Goal: Task Accomplishment & Management: Manage account settings

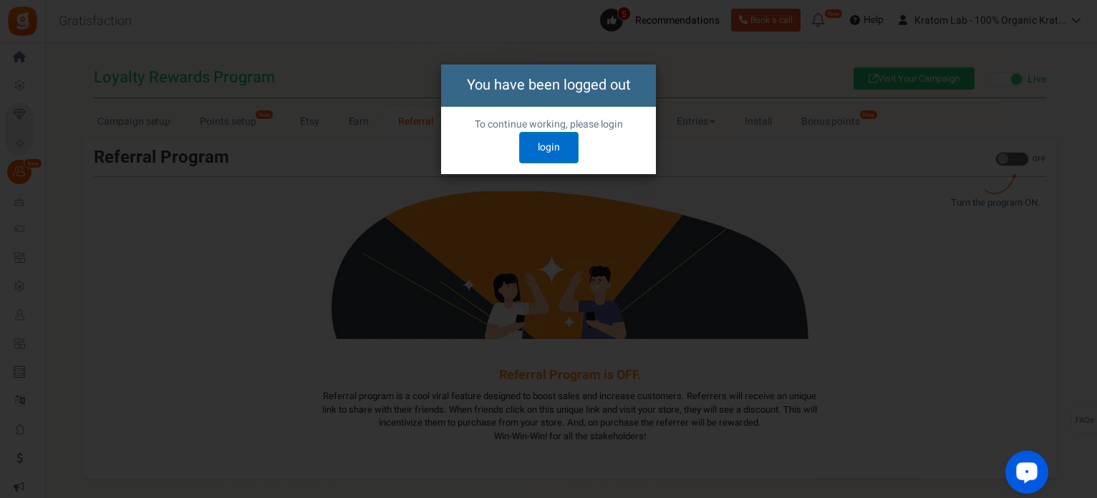
click at [561, 148] on link "login" at bounding box center [548, 147] width 59 height 31
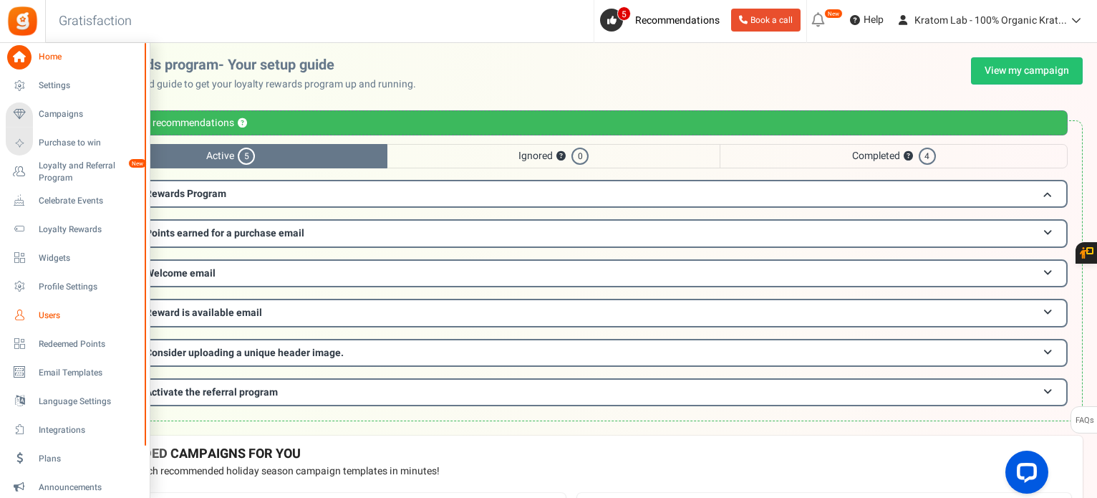
click at [57, 315] on span "Users" at bounding box center [89, 315] width 100 height 12
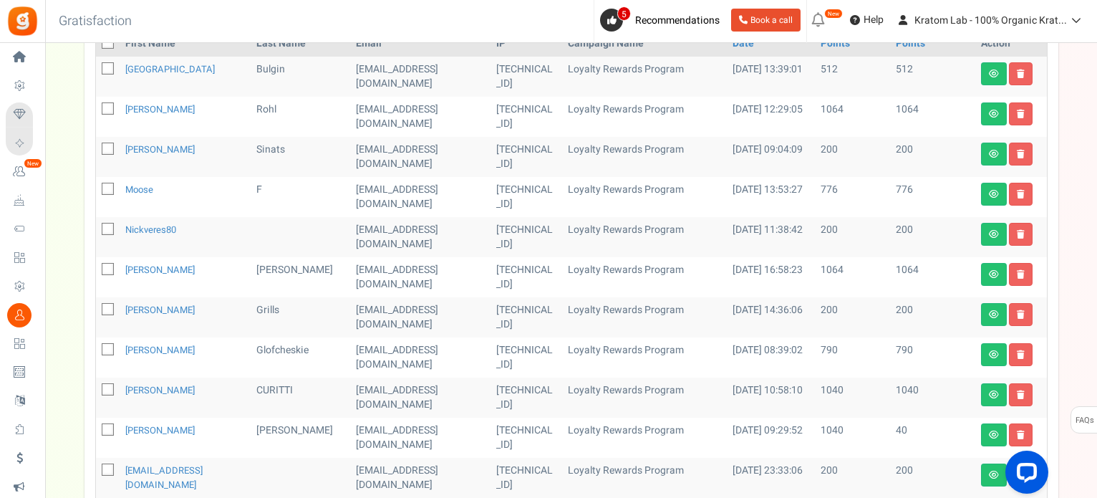
scroll to position [215, 0]
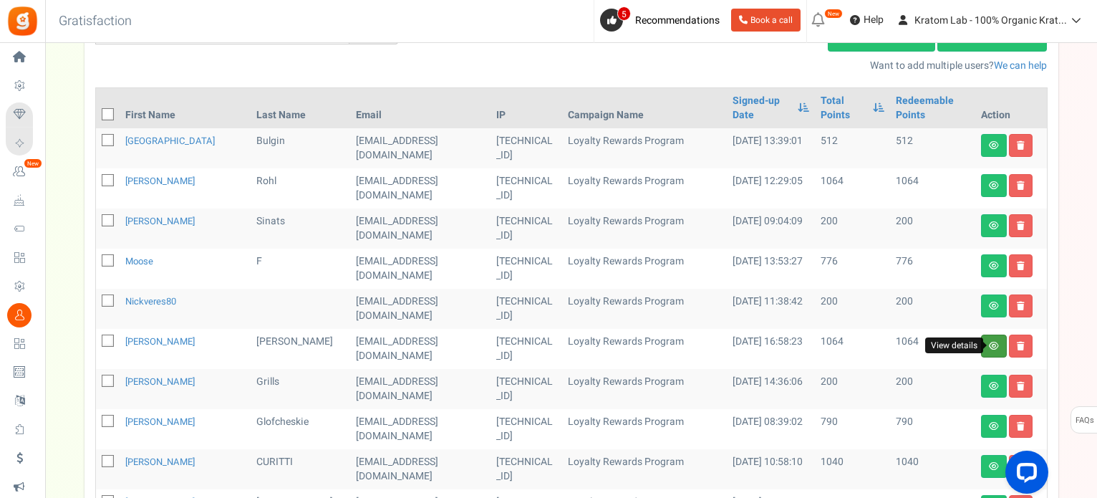
click at [989, 341] on icon at bounding box center [994, 345] width 10 height 9
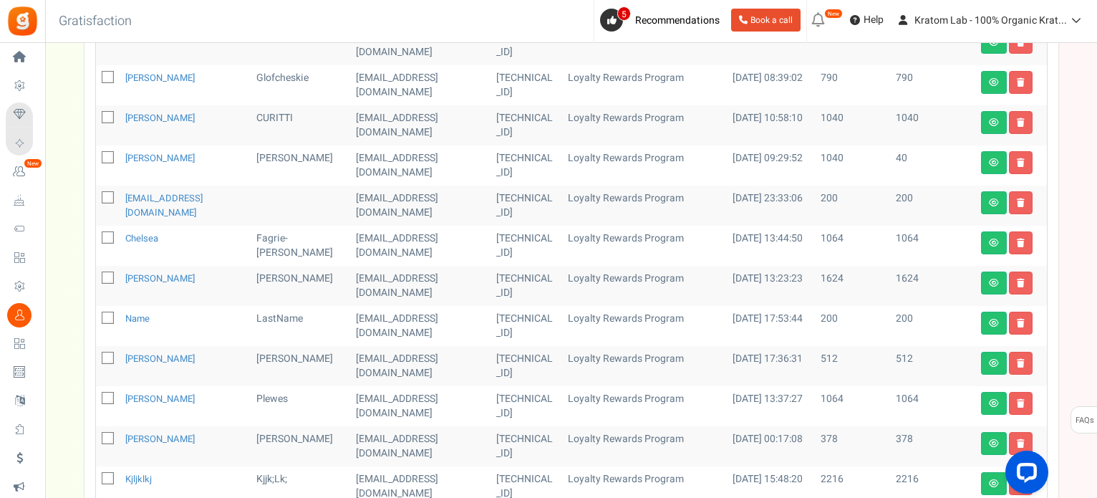
scroll to position [501, 0]
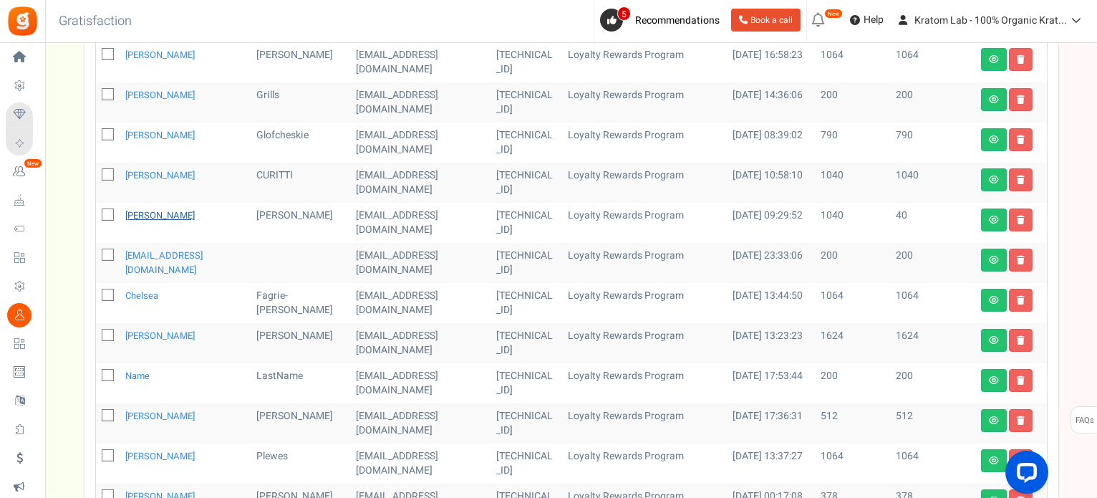
click at [138, 210] on link "[PERSON_NAME]" at bounding box center [159, 215] width 69 height 14
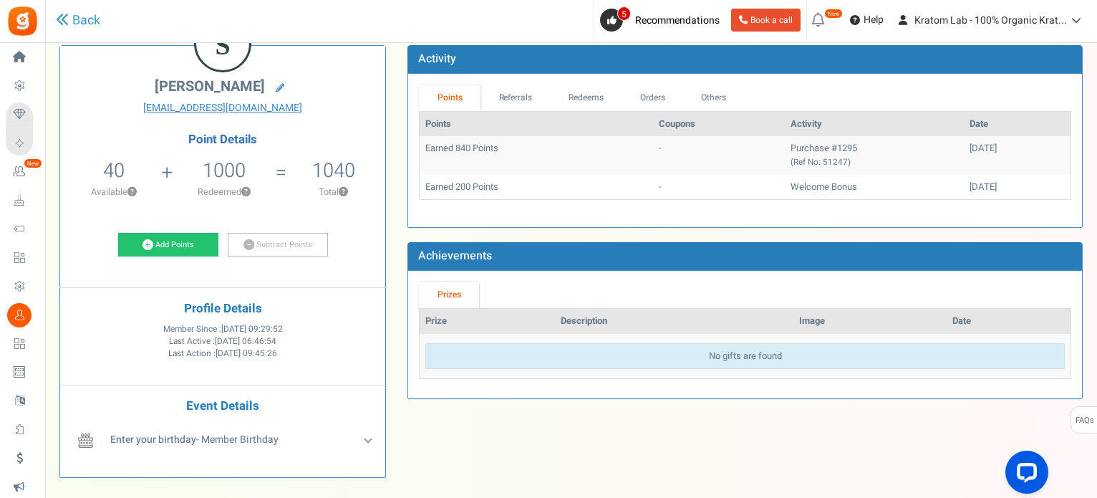
scroll to position [72, 0]
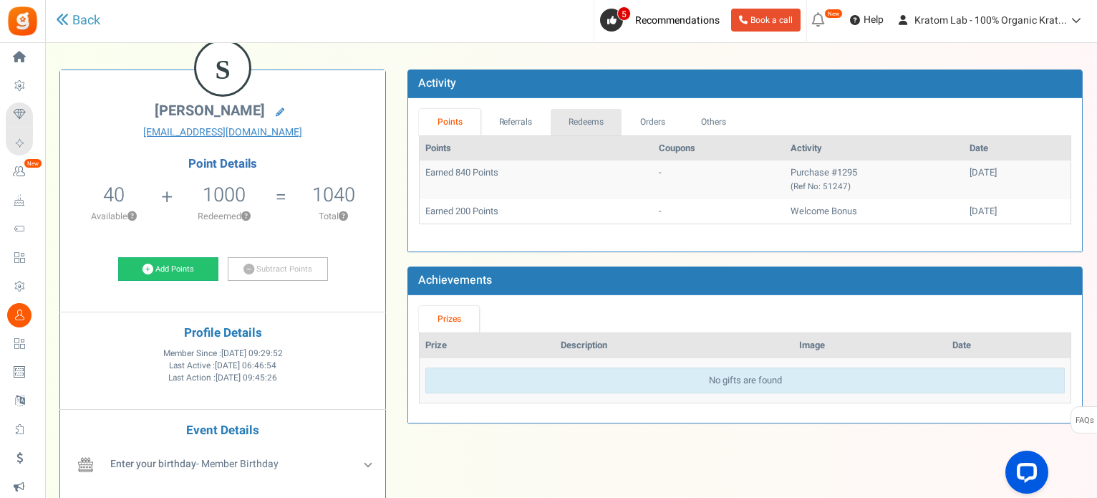
click at [579, 115] on link "Redeems" at bounding box center [587, 122] width 72 height 26
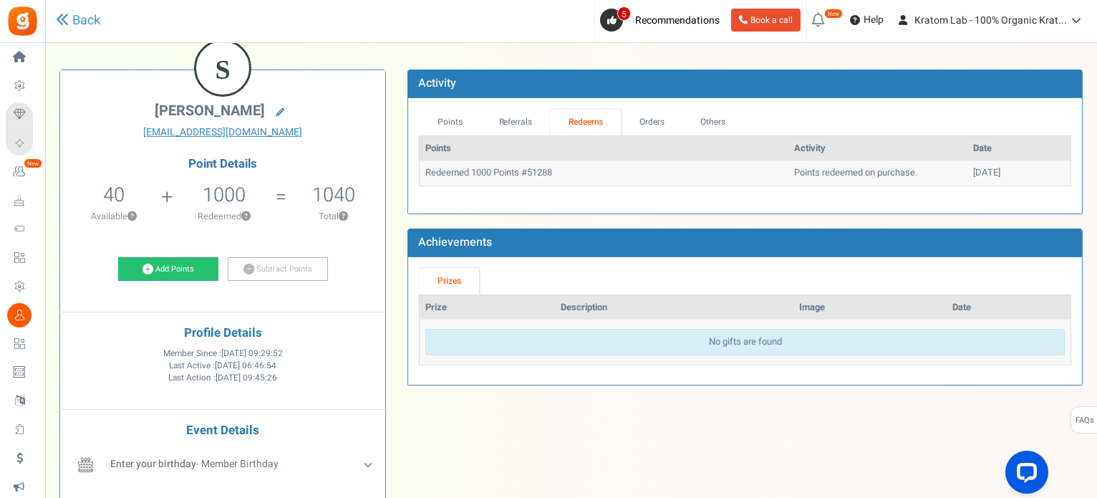
click at [375, 97] on div "S [PERSON_NAME] [EMAIL_ADDRESS][DOMAIN_NAME] Point Details 40 40 Redeemable 0 E…" at bounding box center [222, 285] width 325 height 431
click at [660, 125] on link "Orders" at bounding box center [652, 122] width 62 height 26
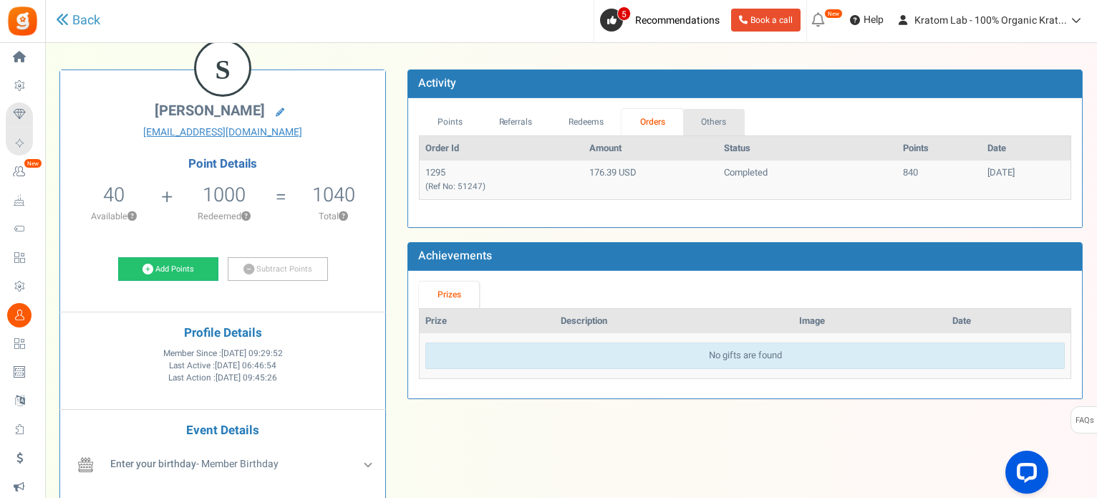
click at [713, 117] on link "Others" at bounding box center [714, 122] width 62 height 26
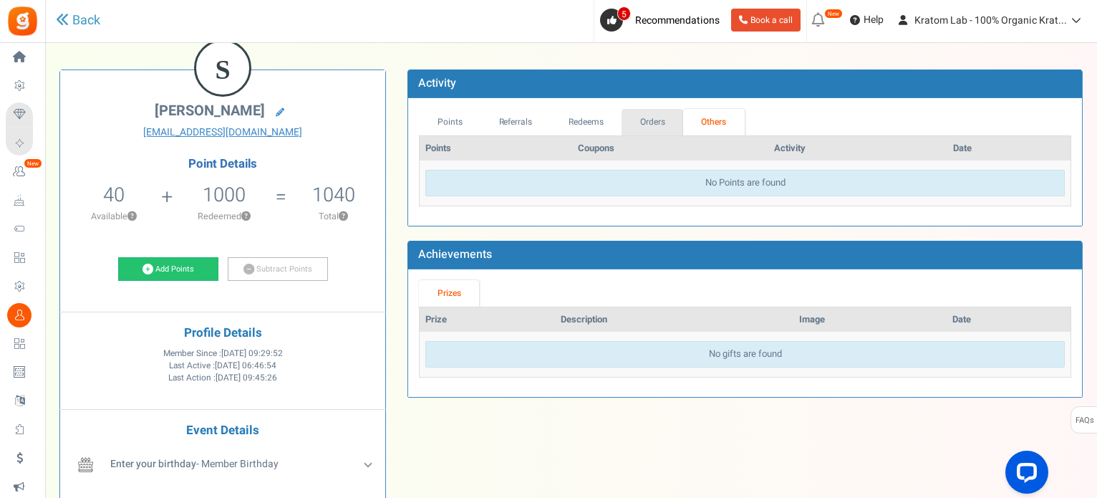
click at [649, 122] on link "Orders" at bounding box center [652, 122] width 62 height 26
